Goal: Task Accomplishment & Management: Complete application form

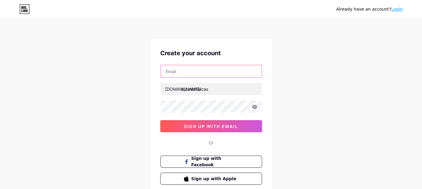
drag, startPoint x: 0, startPoint y: 0, endPoint x: 181, endPoint y: 69, distance: 193.6
click at [181, 69] on input "text" at bounding box center [211, 71] width 101 height 12
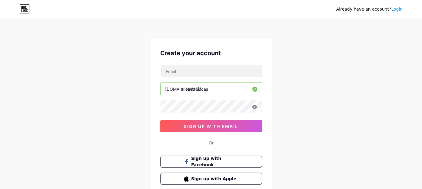
click at [136, 104] on div "Already have an account? Login Create your account [DOMAIN_NAME]/ alicastroluca…" at bounding box center [211, 116] width 422 height 232
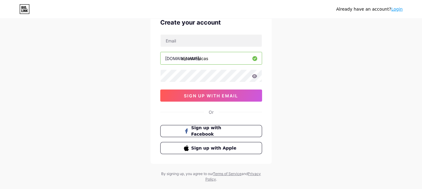
scroll to position [42, 0]
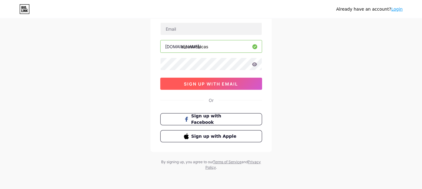
click at [211, 83] on span "sign up with email" at bounding box center [211, 83] width 54 height 5
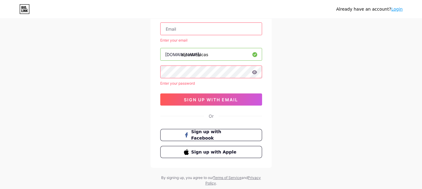
click at [192, 28] on input "text" at bounding box center [211, 29] width 101 height 12
click at [236, 26] on input "[EMAIL_ADDRESS][DOMAIN_NAME]" at bounding box center [211, 29] width 101 height 12
drag, startPoint x: 235, startPoint y: 26, endPoint x: 229, endPoint y: 27, distance: 6.1
click at [229, 27] on input "[EMAIL_ADDRESS][DOMAIN_NAME]" at bounding box center [211, 29] width 101 height 12
drag, startPoint x: 218, startPoint y: 27, endPoint x: 210, endPoint y: 27, distance: 8.8
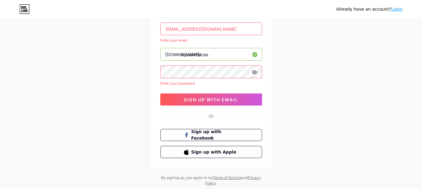
click at [210, 27] on input "[EMAIL_ADDRESS][DOMAIN_NAME]" at bounding box center [211, 29] width 101 height 12
drag, startPoint x: 220, startPoint y: 27, endPoint x: 162, endPoint y: 28, distance: 57.5
click at [162, 28] on input "[EMAIL_ADDRESS][DOMAIN_NAME]" at bounding box center [211, 29] width 101 height 12
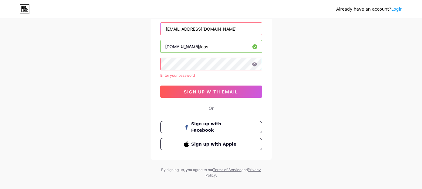
type input "[EMAIL_ADDRESS][DOMAIN_NAME]"
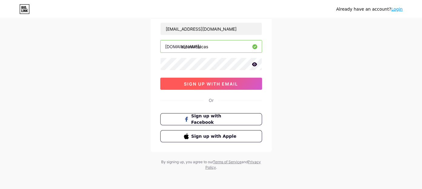
click at [223, 81] on span "sign up with email" at bounding box center [211, 83] width 54 height 5
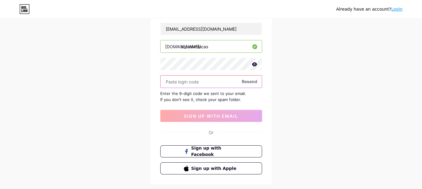
click at [199, 76] on input "text" at bounding box center [211, 81] width 101 height 12
paste input "934154"
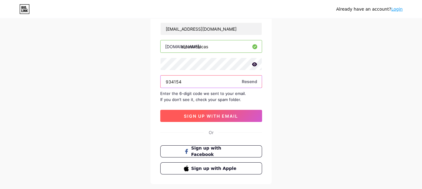
type input "934154"
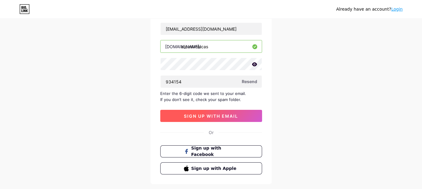
click at [205, 113] on span "sign up with email" at bounding box center [211, 115] width 54 height 5
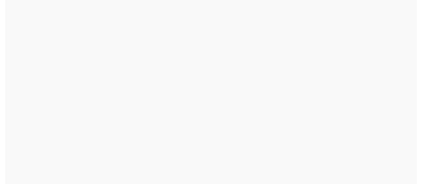
scroll to position [0, 0]
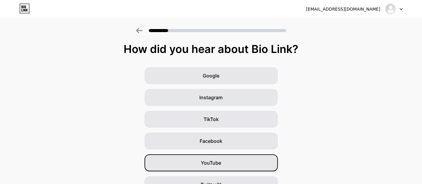
scroll to position [77, 0]
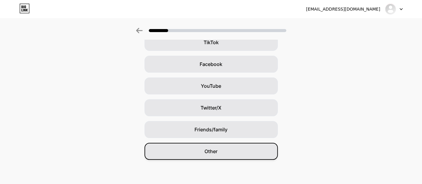
click at [223, 146] on div "Other" at bounding box center [210, 151] width 133 height 17
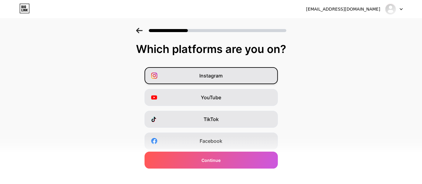
scroll to position [107, 0]
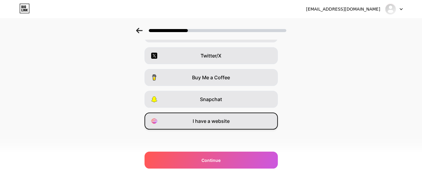
click at [230, 121] on span "I have a website" at bounding box center [211, 121] width 37 height 7
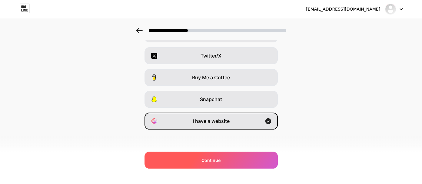
click at [224, 162] on div "Continue" at bounding box center [210, 160] width 133 height 17
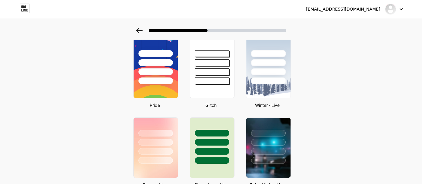
scroll to position [222, 0]
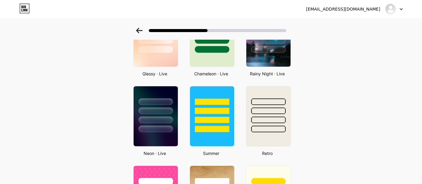
click at [157, 101] on div at bounding box center [155, 101] width 35 height 7
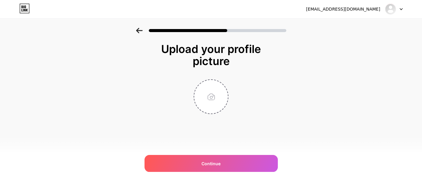
scroll to position [0, 0]
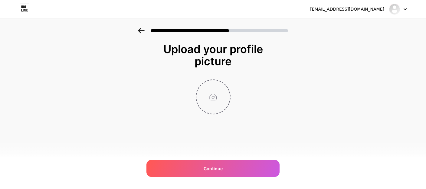
click at [218, 98] on input "file" at bounding box center [214, 97] width 34 height 34
type input "C:\fakepath\45758 [Convertido].png"
click at [216, 99] on img at bounding box center [213, 96] width 35 height 35
click at [212, 101] on img at bounding box center [213, 96] width 35 height 35
click at [230, 83] on circle at bounding box center [227, 84] width 7 height 7
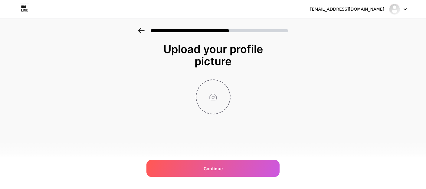
click at [214, 89] on input "file" at bounding box center [214, 97] width 34 height 34
type input "C:\fakepath\45758 [Convertido].png"
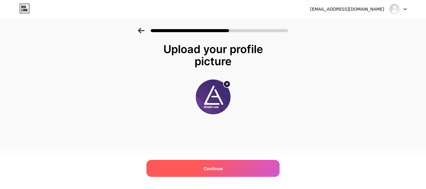
click at [227, 168] on div "Continue" at bounding box center [213, 168] width 133 height 17
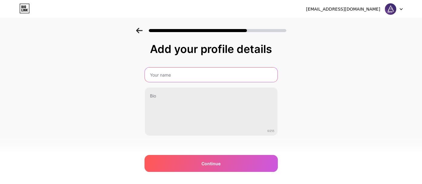
click at [183, 71] on input "text" at bounding box center [211, 75] width 133 height 15
type input "[PERSON_NAME]"
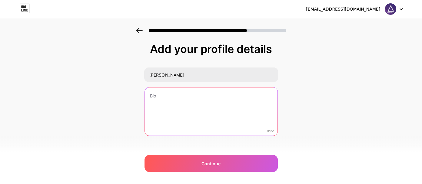
click at [205, 96] on textarea at bounding box center [211, 112] width 133 height 49
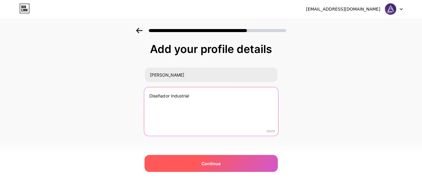
type textarea "Diseñador Industrial"
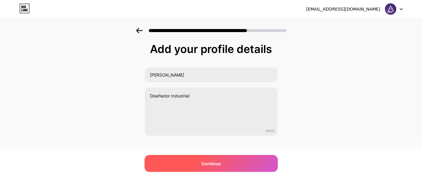
click at [211, 164] on span "Continue" at bounding box center [210, 164] width 19 height 6
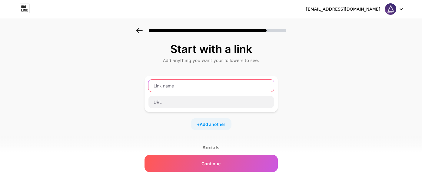
click at [175, 84] on input "text" at bounding box center [210, 86] width 125 height 12
type input "Instagram"
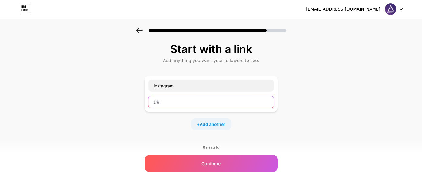
click at [173, 103] on input "text" at bounding box center [210, 102] width 125 height 12
paste input "[URL][DOMAIN_NAME]"
type input "[URL][DOMAIN_NAME]"
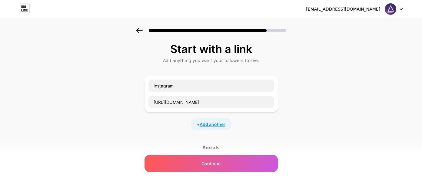
click at [218, 124] on span "Add another" at bounding box center [213, 124] width 26 height 6
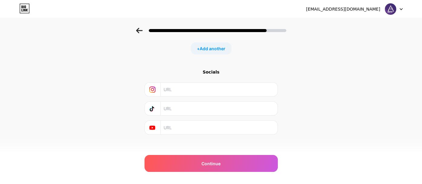
scroll to position [122, 0]
click at [186, 86] on input "text" at bounding box center [219, 85] width 110 height 14
paste input "[URL][DOMAIN_NAME]"
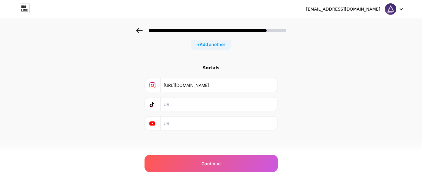
type input "[URL][DOMAIN_NAME]"
click at [175, 64] on div "Start with a link Add anything you want your followers to see. Instagram [URL][…" at bounding box center [210, 26] width 133 height 210
click at [174, 141] on div "Start with a link Add anything you want your followers to see. Instagram [URL][…" at bounding box center [210, 41] width 133 height 240
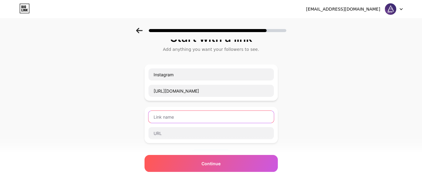
click at [196, 118] on input "text" at bounding box center [210, 117] width 125 height 12
type input "Behance"
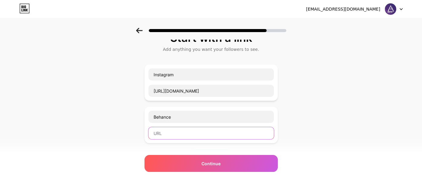
click at [174, 131] on input "text" at bounding box center [210, 133] width 125 height 12
paste input "[URL][DOMAIN_NAME]"
click at [223, 132] on input "[URL][DOMAIN_NAME]" at bounding box center [210, 133] width 125 height 12
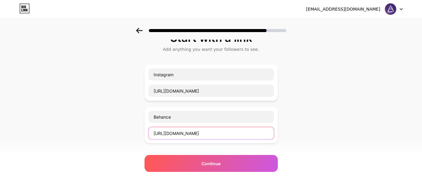
paste input "[DOMAIN_NAME]"
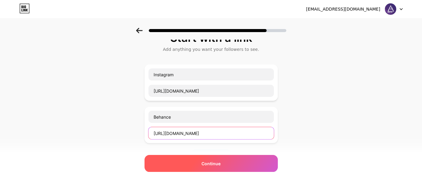
type input "[URL][DOMAIN_NAME]"
click at [205, 164] on span "Continue" at bounding box center [210, 164] width 19 height 6
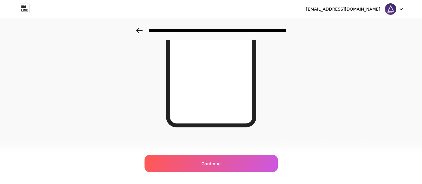
scroll to position [9, 0]
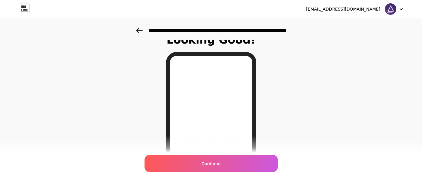
click at [137, 29] on div at bounding box center [211, 28] width 422 height 21
click at [142, 31] on icon at bounding box center [139, 30] width 6 height 5
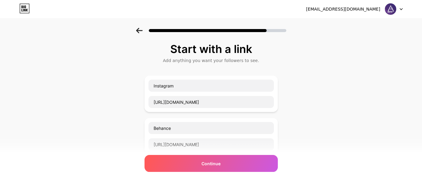
scroll to position [111, 0]
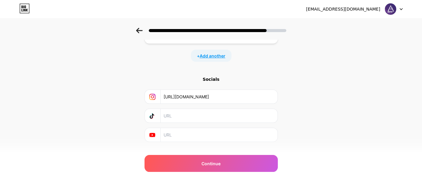
click at [216, 58] on span "Add another" at bounding box center [213, 56] width 26 height 6
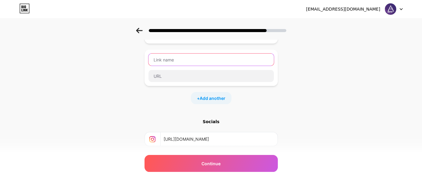
click at [191, 60] on input "text" at bounding box center [210, 60] width 125 height 12
type input "Linkedin"
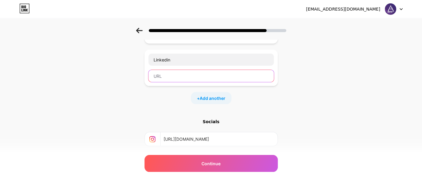
click at [202, 72] on input "text" at bounding box center [210, 76] width 125 height 12
paste input "[URL][DOMAIN_NAME]"
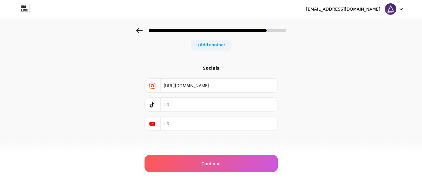
scroll to position [53, 0]
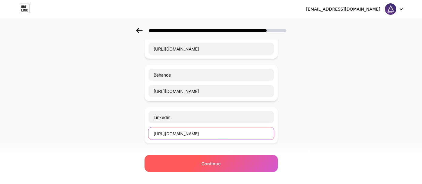
type input "[URL][DOMAIN_NAME]"
click at [219, 167] on div "Continue" at bounding box center [210, 163] width 133 height 17
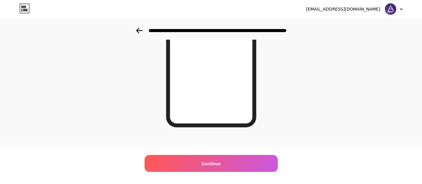
scroll to position [9, 0]
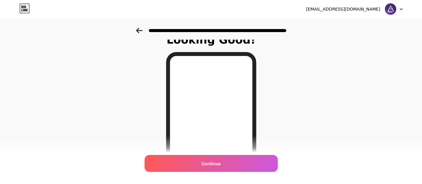
click at [142, 29] on icon at bounding box center [139, 30] width 7 height 5
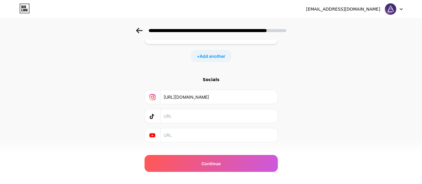
scroll to position [164, 0]
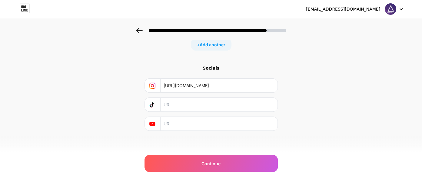
drag, startPoint x: 232, startPoint y: 84, endPoint x: 150, endPoint y: 79, distance: 82.2
click at [150, 79] on div "[URL][DOMAIN_NAME]" at bounding box center [210, 86] width 125 height 14
click at [154, 65] on div "Socials" at bounding box center [210, 68] width 133 height 6
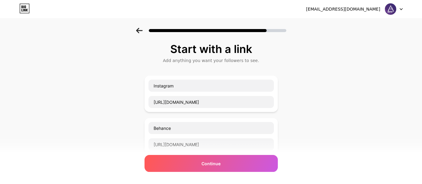
scroll to position [111, 0]
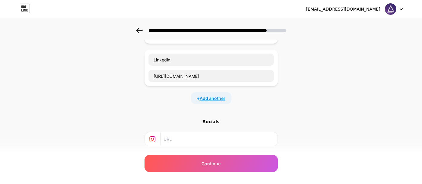
click at [219, 96] on span "Add another" at bounding box center [213, 98] width 26 height 6
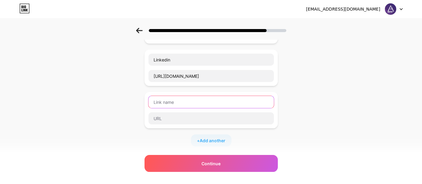
click at [217, 100] on input "text" at bounding box center [210, 102] width 125 height 12
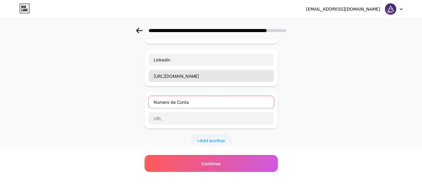
type input "Numero de Contac"
drag, startPoint x: 202, startPoint y: 104, endPoint x: 150, endPoint y: 100, distance: 51.7
click at [150, 100] on input "Numero de Contac" at bounding box center [210, 102] width 125 height 12
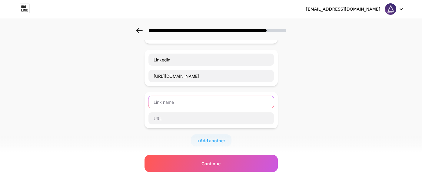
click at [240, 104] on input "text" at bounding box center [210, 102] width 125 height 12
click at [144, 141] on div "Start with a link Add anything you want your followers to see. Instagram [URL][…" at bounding box center [211, 87] width 422 height 340
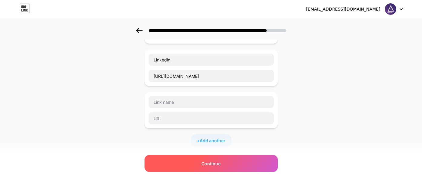
click at [171, 162] on div "Continue" at bounding box center [210, 163] width 133 height 17
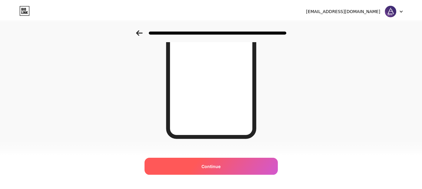
scroll to position [0, 0]
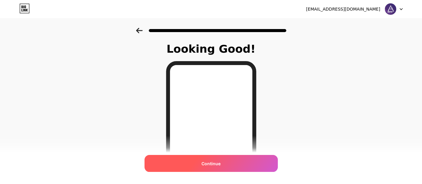
click at [215, 166] on span "Continue" at bounding box center [210, 164] width 19 height 6
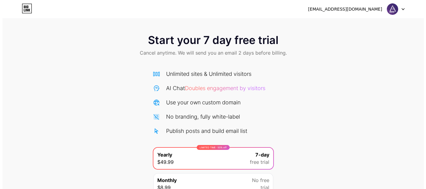
scroll to position [55, 0]
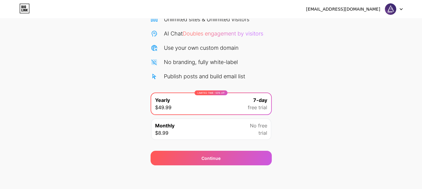
click at [228, 105] on div "LIMITED TIME : 50% off Yearly $49.99 7-day free trial" at bounding box center [211, 103] width 120 height 21
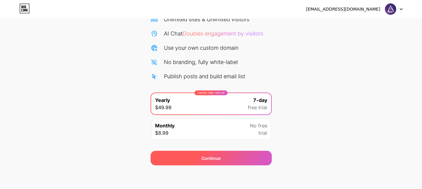
click at [216, 155] on div "Continue" at bounding box center [210, 158] width 19 height 6
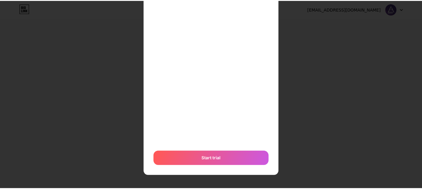
scroll to position [0, 0]
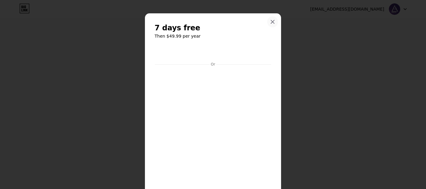
click at [273, 19] on div at bounding box center [272, 21] width 11 height 11
